Goal: Task Accomplishment & Management: Manage account settings

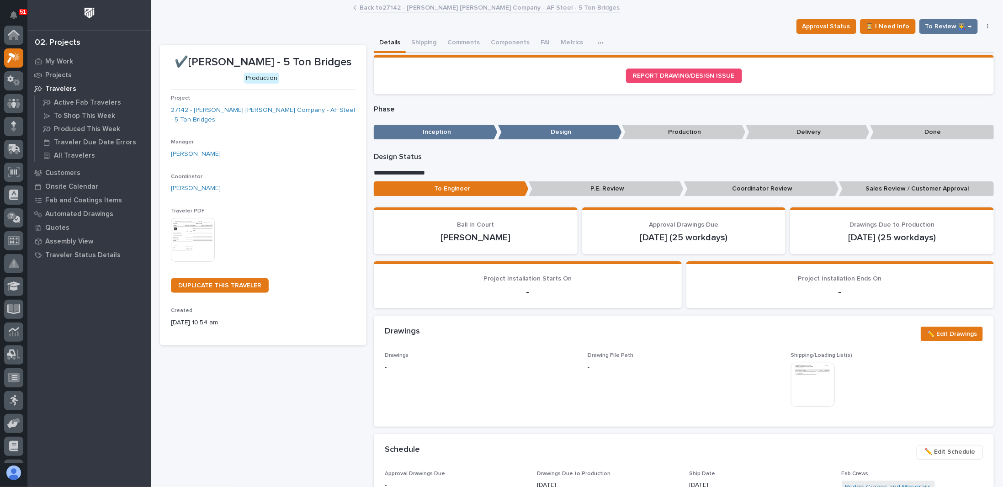
scroll to position [23, 0]
click at [402, 10] on link "Back to 27142 - [PERSON_NAME] [PERSON_NAME] Company - AF Steel - 5 Ton Bridges" at bounding box center [490, 7] width 260 height 11
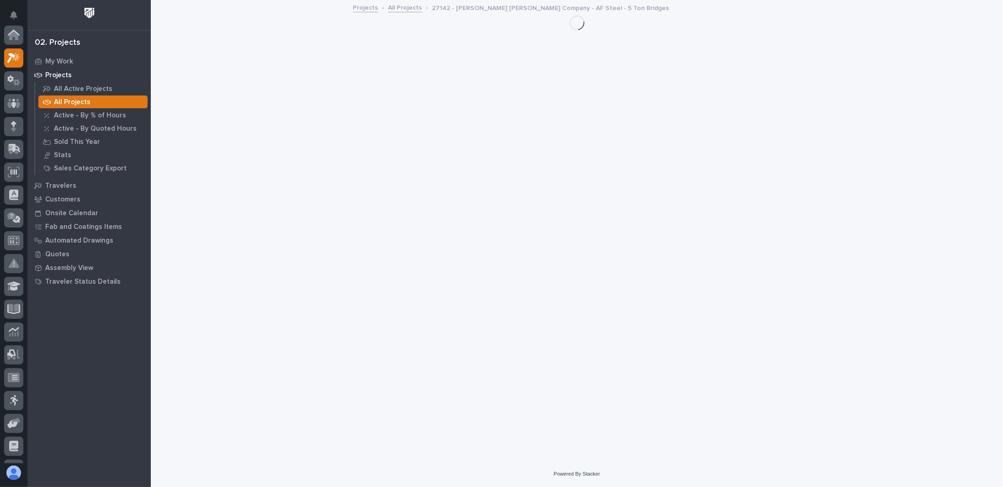
scroll to position [23, 0]
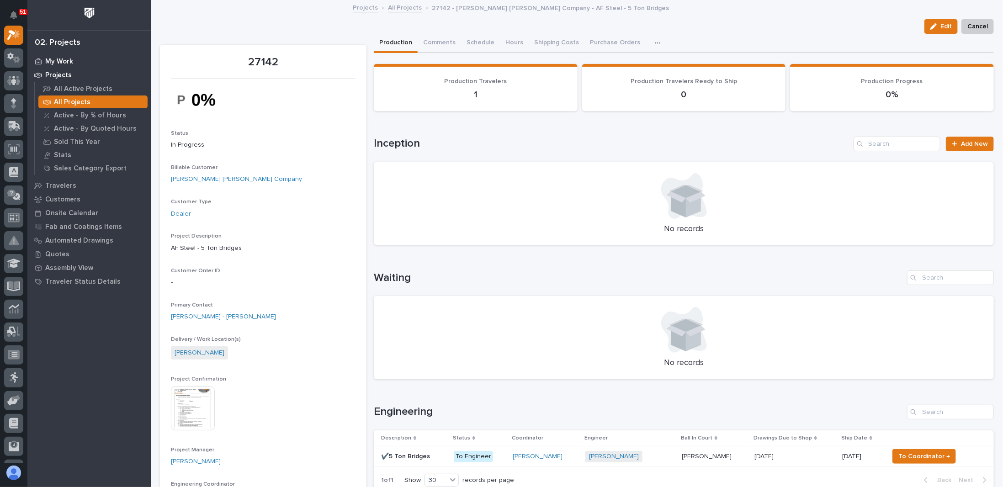
click at [61, 64] on p "My Work" at bounding box center [59, 62] width 28 height 8
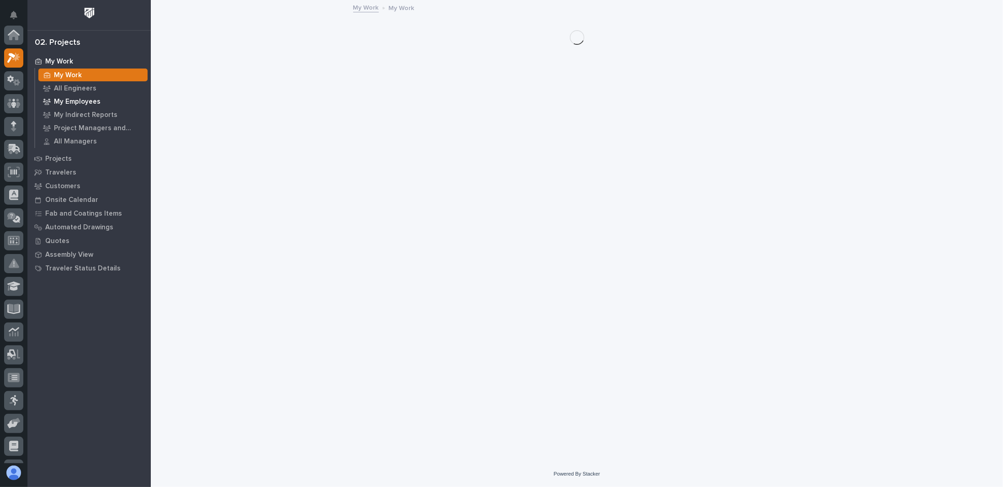
scroll to position [23, 0]
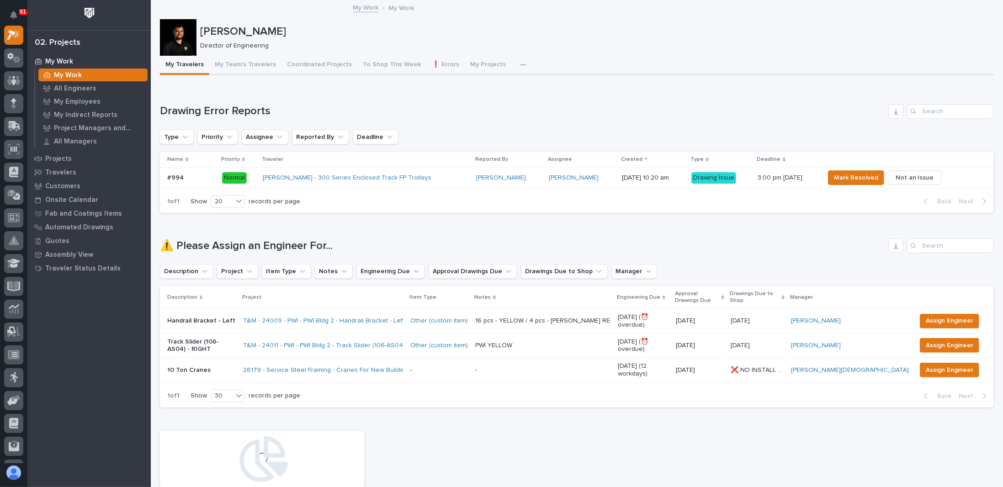
click at [520, 66] on icon "button" at bounding box center [522, 65] width 5 height 6
click at [481, 106] on span "Engineering Priority List" at bounding box center [483, 105] width 69 height 8
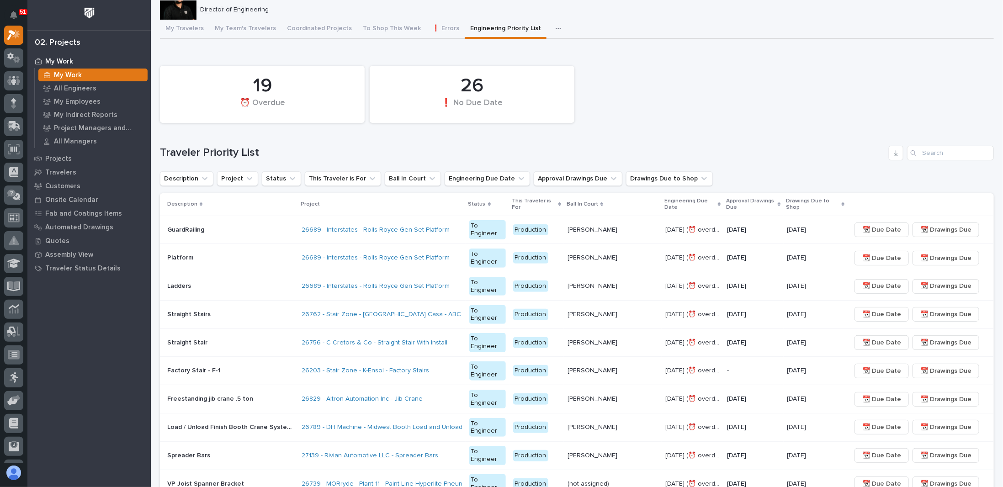
scroll to position [91, 0]
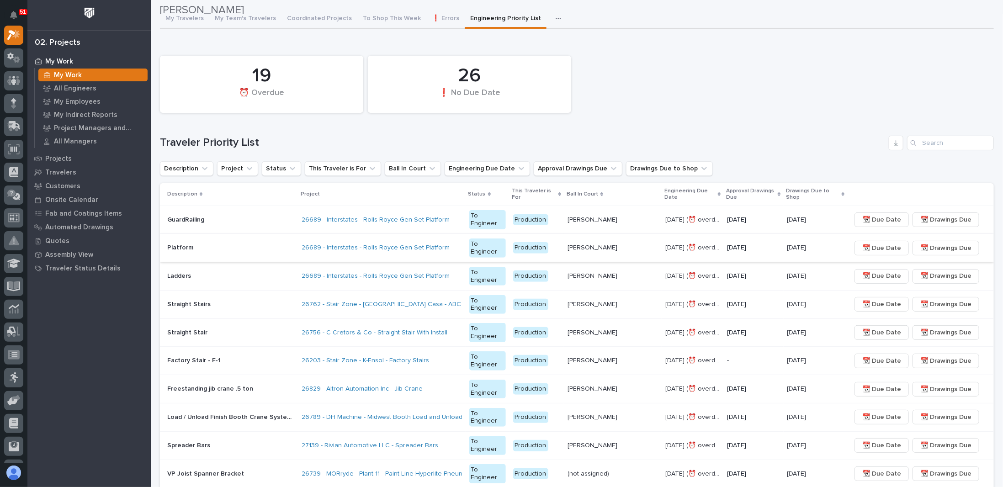
scroll to position [46, 0]
click at [269, 221] on p at bounding box center [230, 221] width 127 height 8
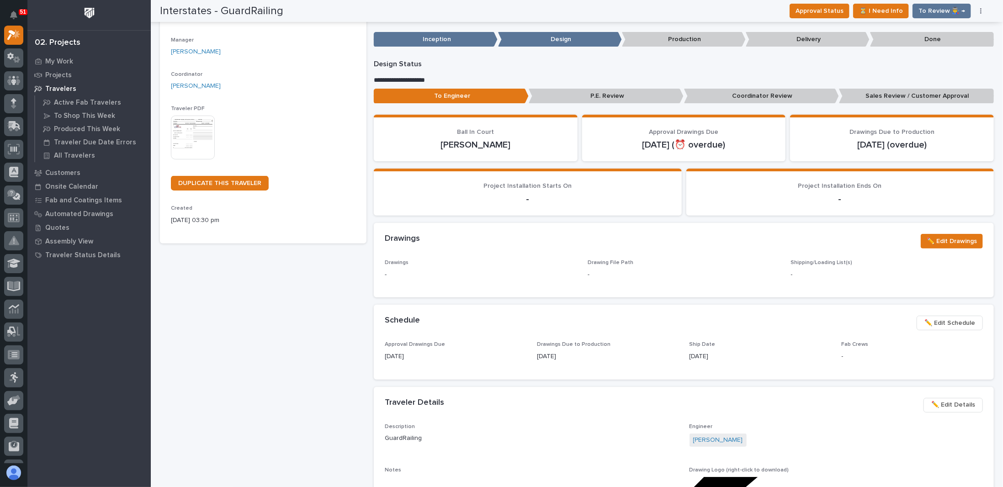
scroll to position [91, 0]
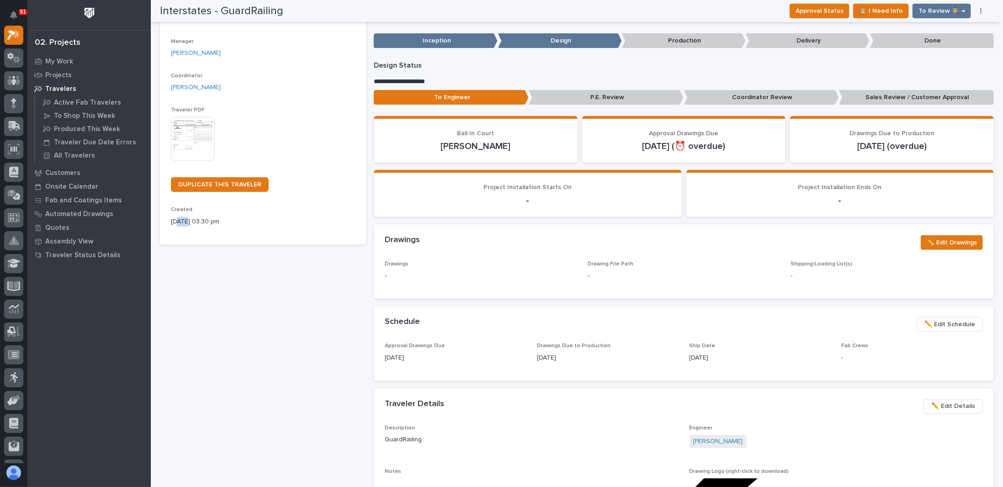
click at [186, 222] on p "[DATE] 03:30 pm" at bounding box center [263, 222] width 185 height 10
click at [189, 223] on p "[DATE] 03:30 pm" at bounding box center [263, 222] width 185 height 10
drag, startPoint x: 180, startPoint y: 222, endPoint x: 187, endPoint y: 222, distance: 7.8
click at [187, 222] on p "[DATE] 03:30 pm" at bounding box center [263, 222] width 185 height 10
click at [188, 222] on p "[DATE] 03:30 pm" at bounding box center [263, 222] width 185 height 10
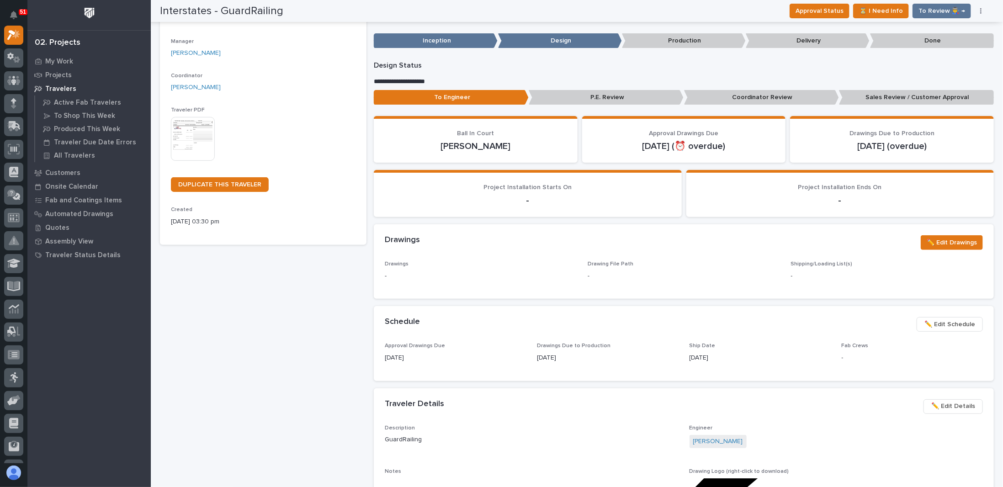
scroll to position [0, 0]
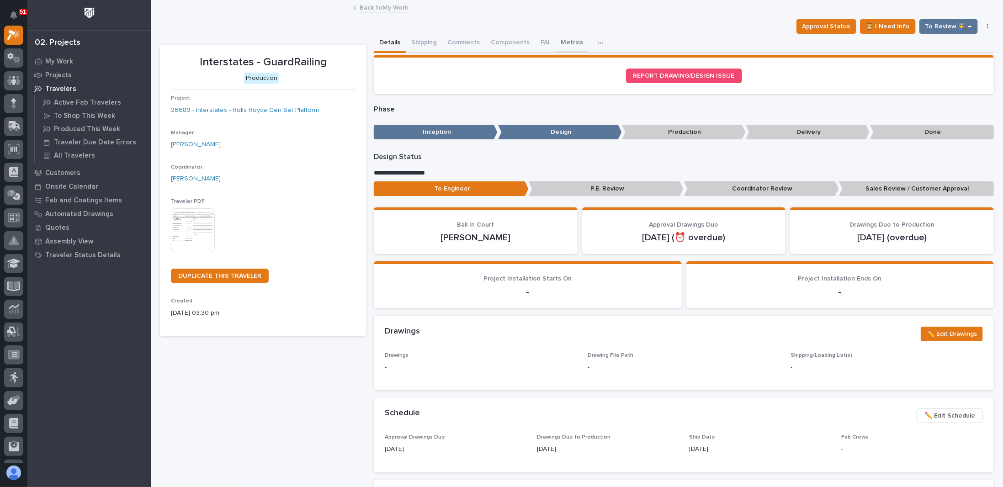
click at [571, 41] on button "Metrics" at bounding box center [571, 43] width 33 height 19
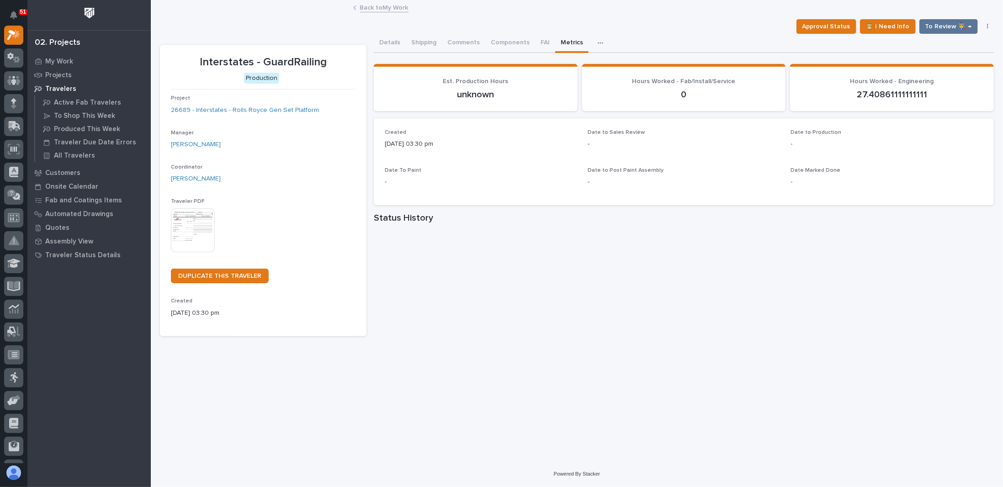
click at [715, 197] on div "Created [DATE] 03:30 pm Date to Sales Review - Date to Production - Date To Pai…" at bounding box center [684, 161] width 620 height 87
click at [395, 42] on button "Details" at bounding box center [390, 43] width 32 height 19
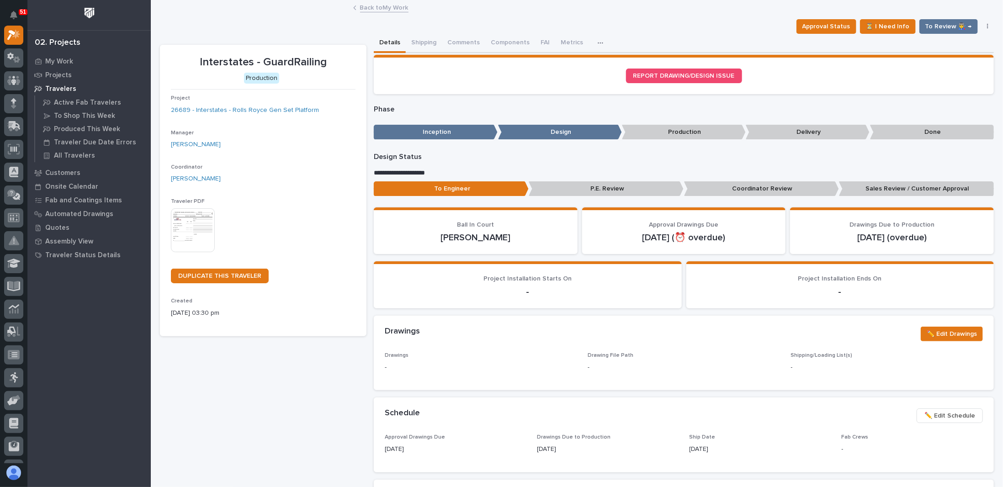
click at [354, 6] on icon at bounding box center [355, 8] width 2 height 4
click at [365, 7] on link "Back to My Work" at bounding box center [384, 7] width 48 height 11
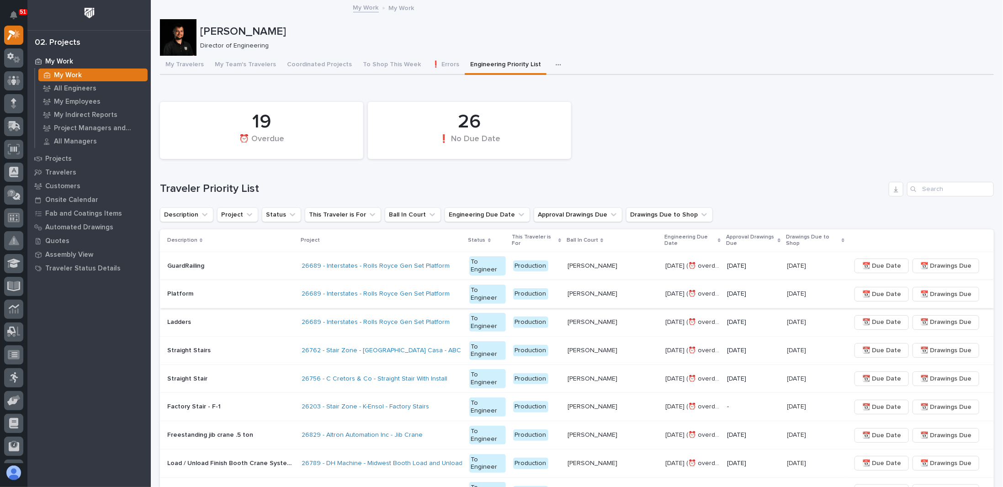
scroll to position [46, 0]
